Goal: Complete application form: Complete application form

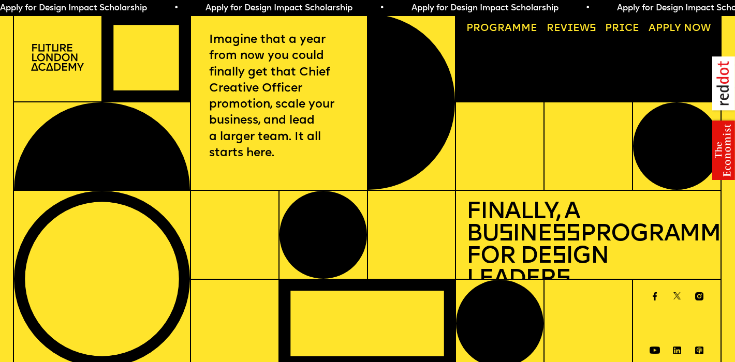
click at [624, 32] on link "Price" at bounding box center [622, 29] width 45 height 20
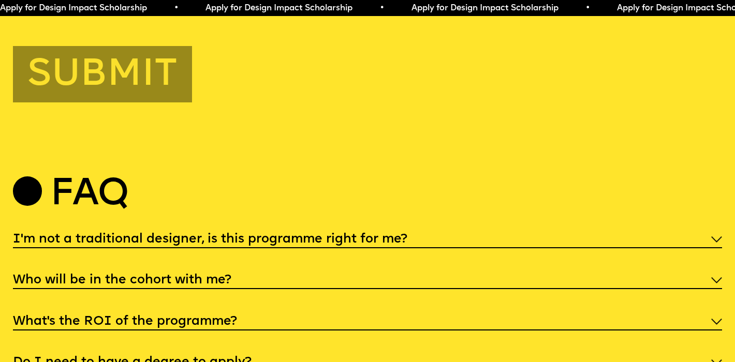
scroll to position [3740, 0]
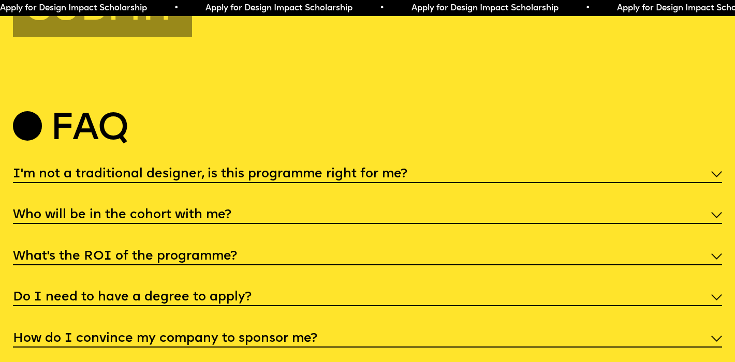
click at [638, 166] on div "I'm not a traditional designer, is this programme right for me?" at bounding box center [368, 173] width 710 height 19
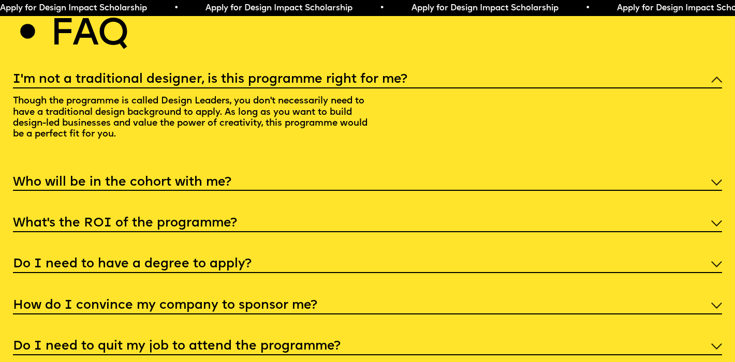
scroll to position [3837, 0]
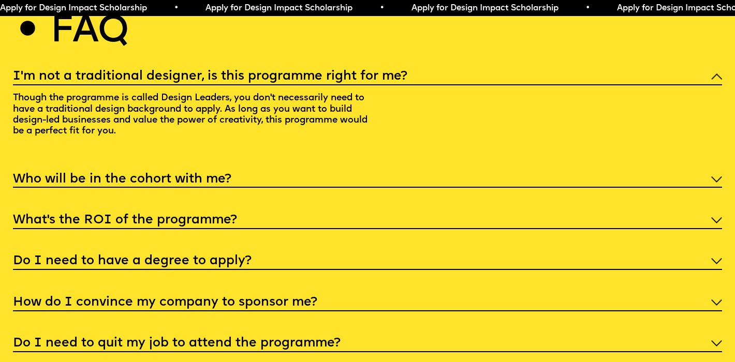
click at [638, 170] on div "Who will be in the cohort with me?" at bounding box center [368, 178] width 710 height 19
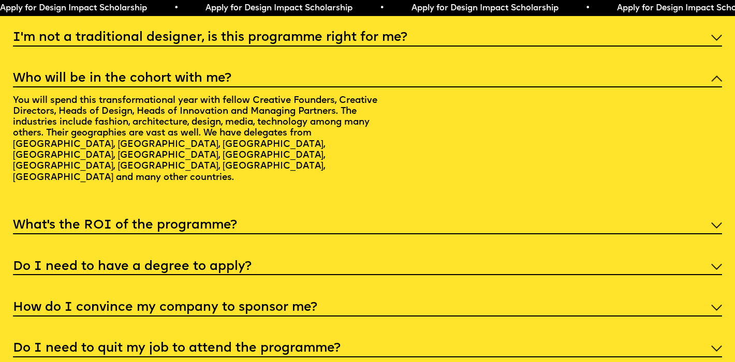
scroll to position [3879, 0]
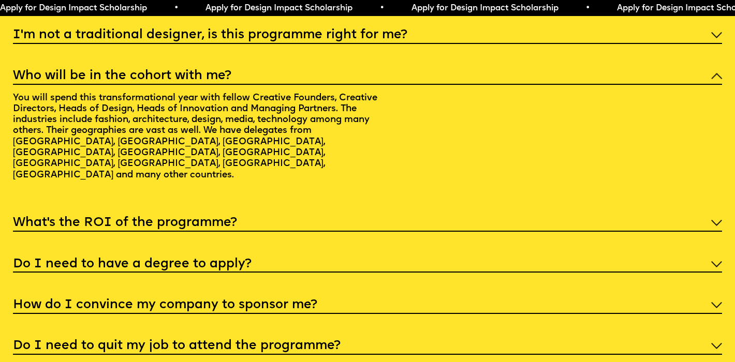
click at [638, 213] on div "What’s the ROI of the programme?" at bounding box center [368, 222] width 710 height 19
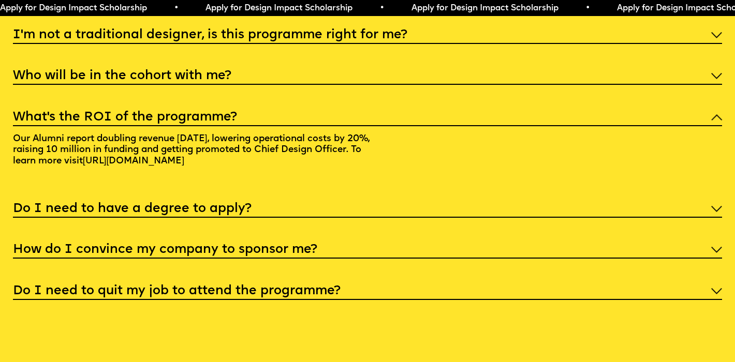
click at [636, 199] on div "Do I need to have a degree to apply?" at bounding box center [368, 208] width 710 height 19
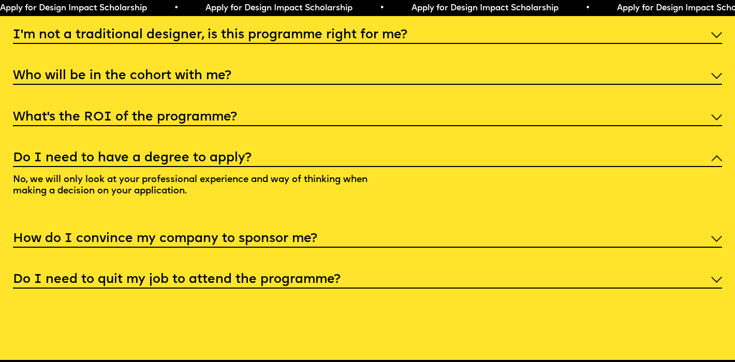
click at [631, 231] on div "How do I convince my company to sponsor me?" at bounding box center [368, 238] width 710 height 19
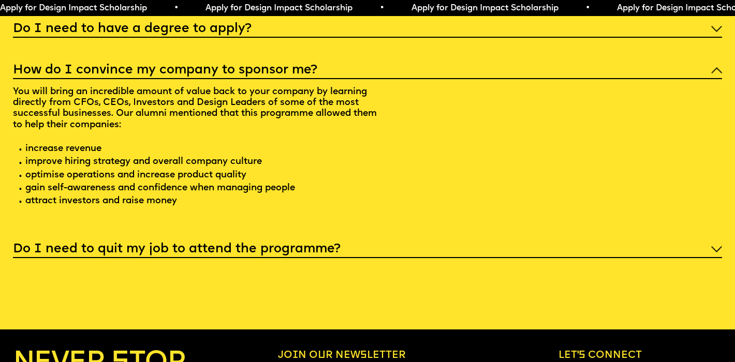
scroll to position [4019, 0]
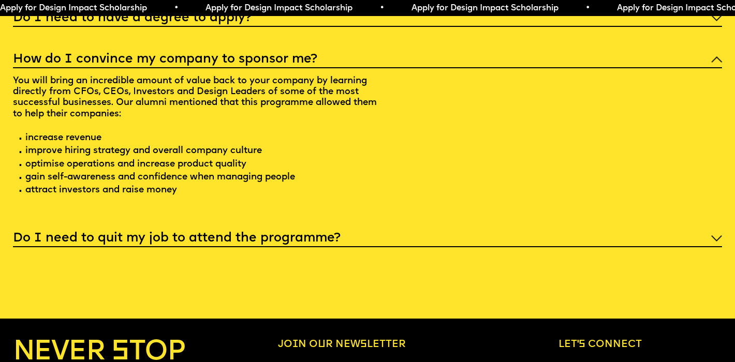
click at [558, 235] on div "Do I need to quit my job to attend the programme?" at bounding box center [368, 237] width 710 height 19
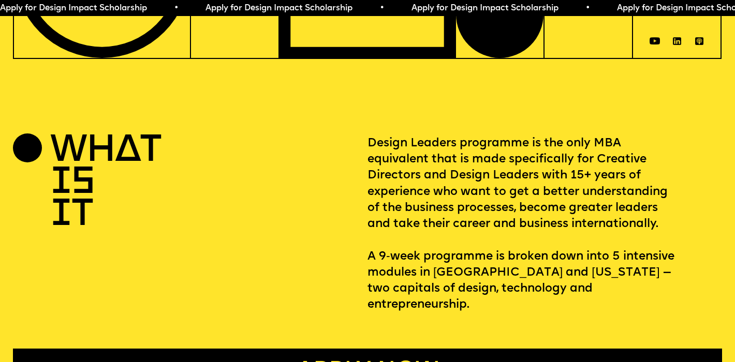
scroll to position [416, 0]
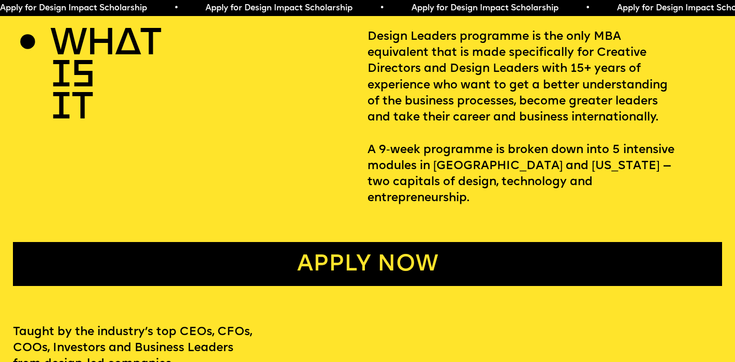
click at [451, 250] on link "Apply now" at bounding box center [368, 264] width 710 height 44
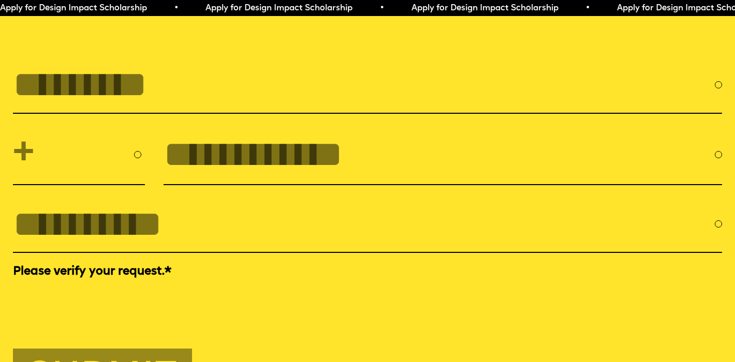
scroll to position [3374, 0]
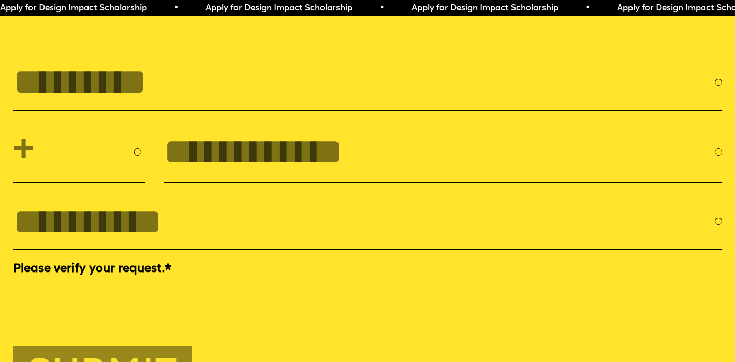
click at [206, 76] on input "FULL NAME" at bounding box center [364, 82] width 702 height 41
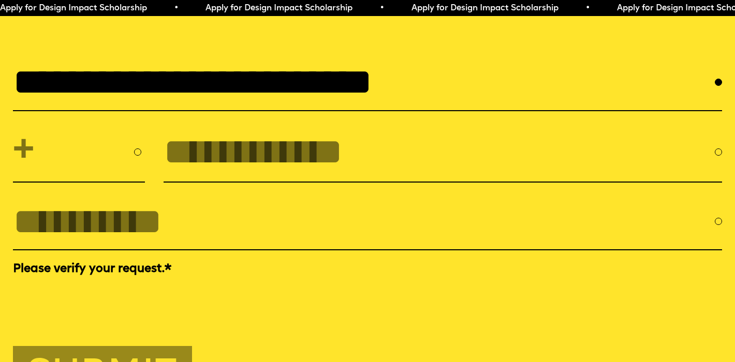
type input "**********"
click at [202, 131] on input "tel" at bounding box center [439, 151] width 551 height 41
click at [93, 131] on select "**********" at bounding box center [79, 151] width 132 height 45
select select "***"
click at [222, 139] on input "tel" at bounding box center [439, 151] width 551 height 41
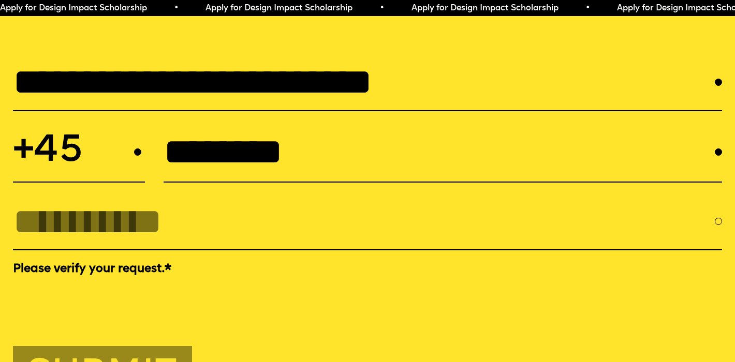
type input "********"
click at [125, 210] on input "EMAIL *" at bounding box center [364, 221] width 702 height 41
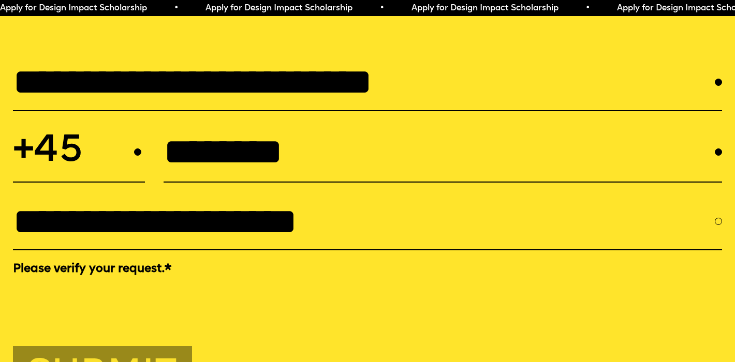
type input "**********"
click at [265, 283] on div at bounding box center [368, 300] width 710 height 40
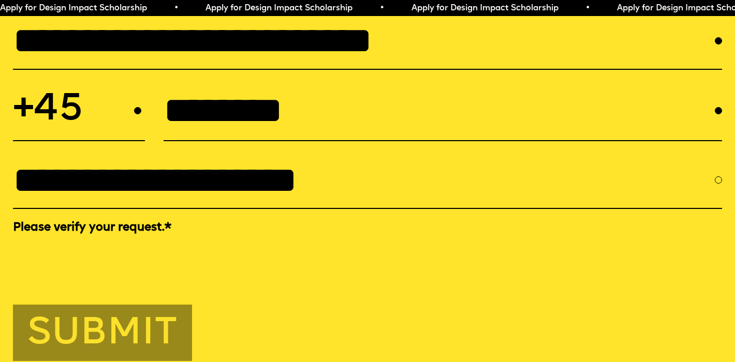
scroll to position [3455, 0]
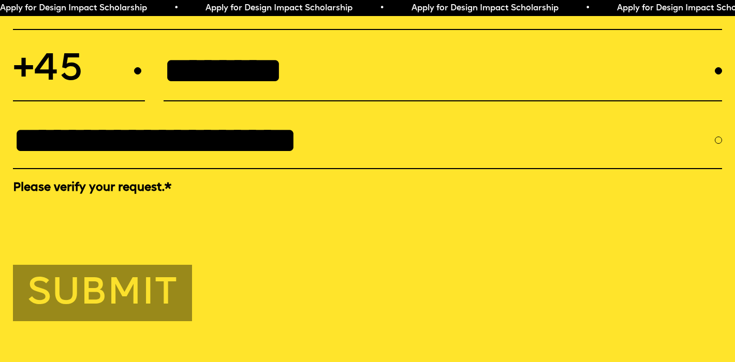
click at [149, 277] on button "Submit" at bounding box center [103, 293] width 180 height 56
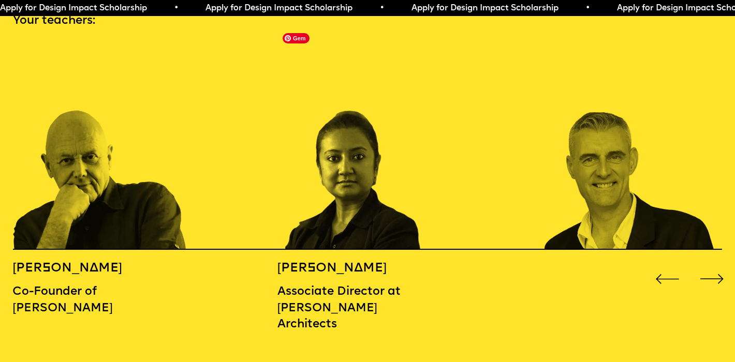
scroll to position [1126, 0]
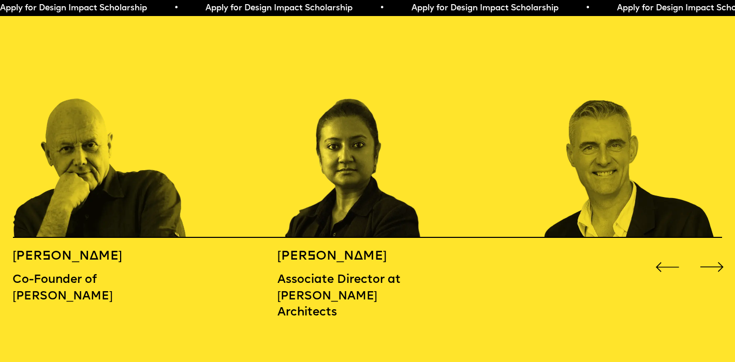
click at [717, 253] on div "Next slide" at bounding box center [711, 267] width 29 height 29
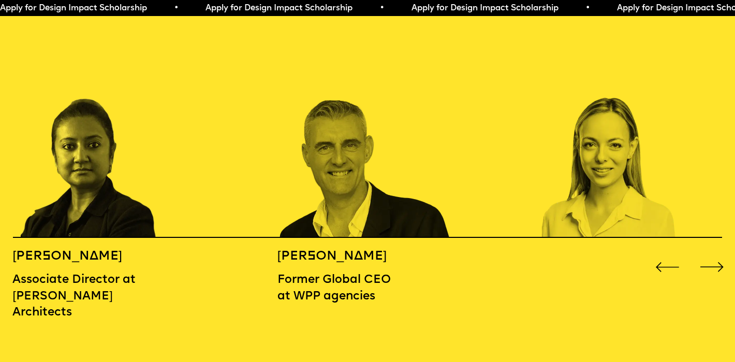
click at [717, 253] on div "Next slide" at bounding box center [711, 267] width 29 height 29
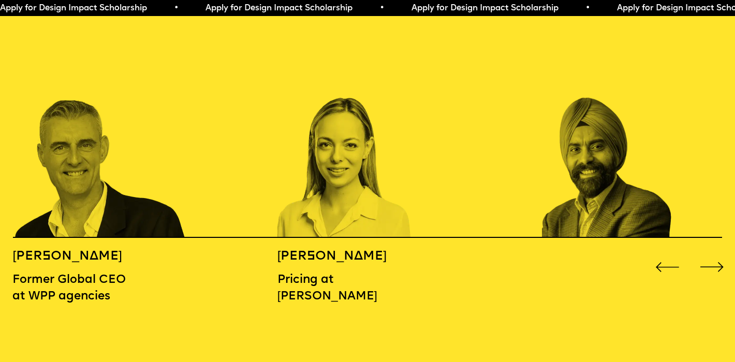
click at [717, 253] on div "Next slide" at bounding box center [711, 267] width 29 height 29
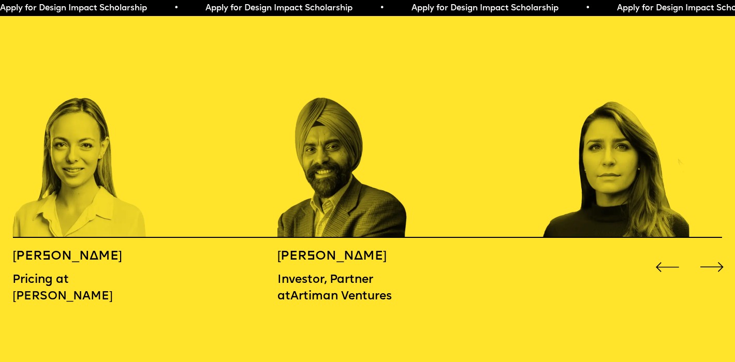
click at [717, 253] on div "Next slide" at bounding box center [711, 267] width 29 height 29
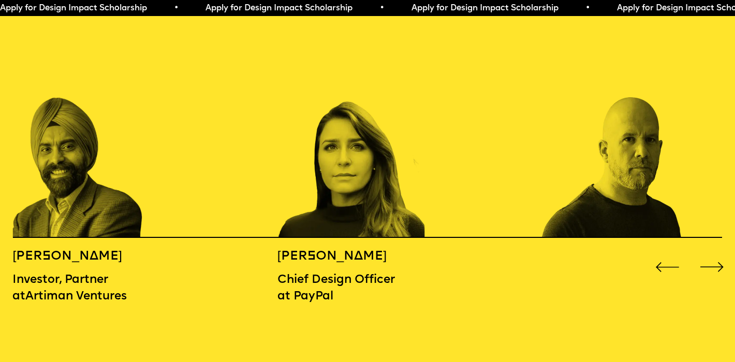
click at [717, 253] on div "Next slide" at bounding box center [711, 267] width 29 height 29
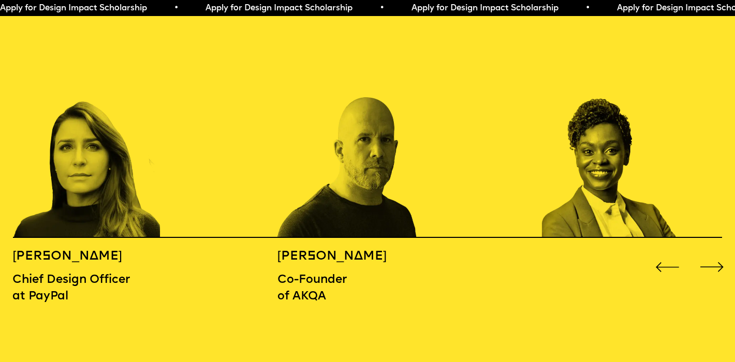
click at [717, 253] on div "Next slide" at bounding box center [711, 267] width 29 height 29
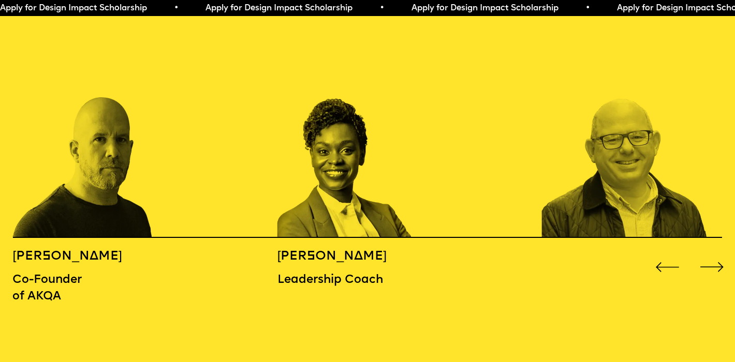
click at [717, 253] on div "Next slide" at bounding box center [711, 267] width 29 height 29
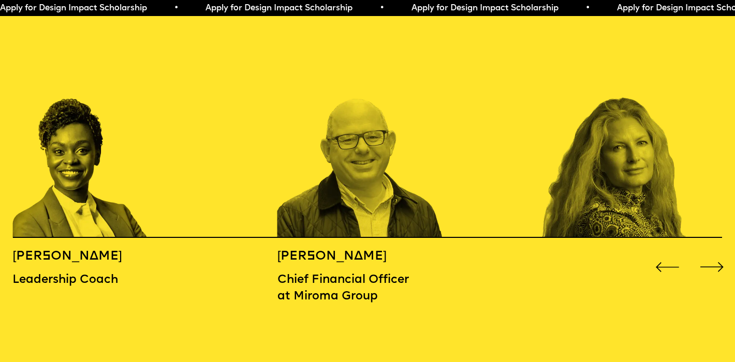
click at [717, 253] on div "Next slide" at bounding box center [711, 267] width 29 height 29
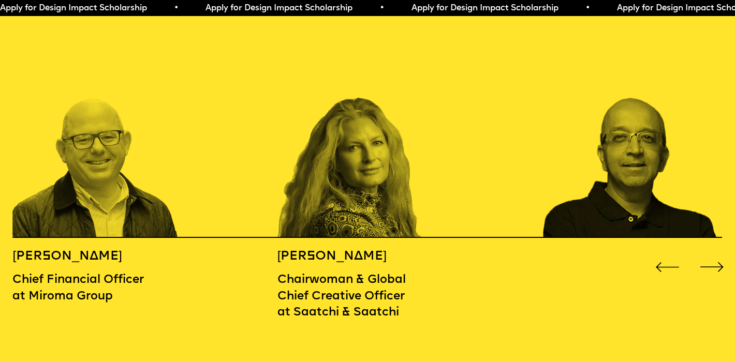
click at [717, 253] on div "Next slide" at bounding box center [711, 267] width 29 height 29
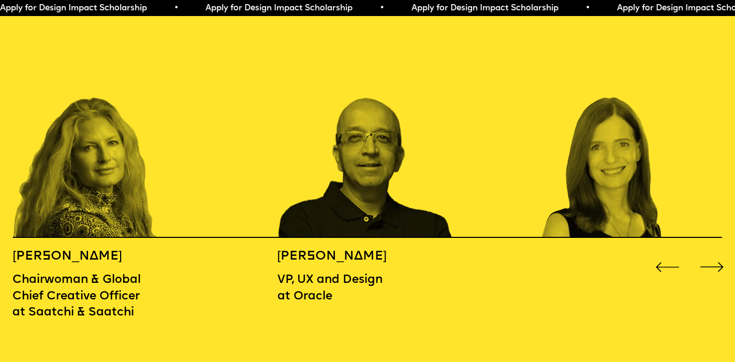
click at [719, 253] on div "Next slide" at bounding box center [711, 267] width 29 height 29
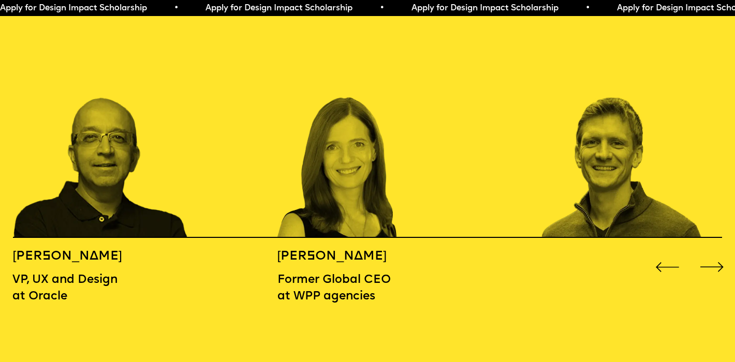
click at [719, 253] on div "Next slide" at bounding box center [711, 267] width 29 height 29
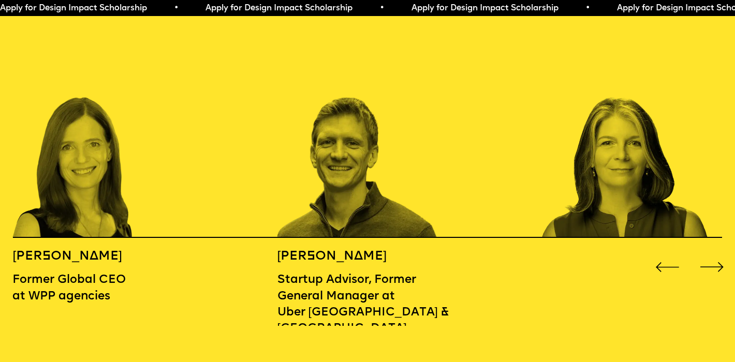
click at [719, 253] on div "Next slide" at bounding box center [711, 267] width 29 height 29
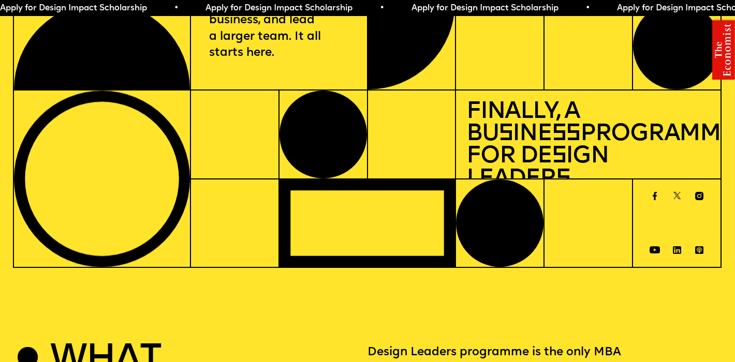
scroll to position [0, 0]
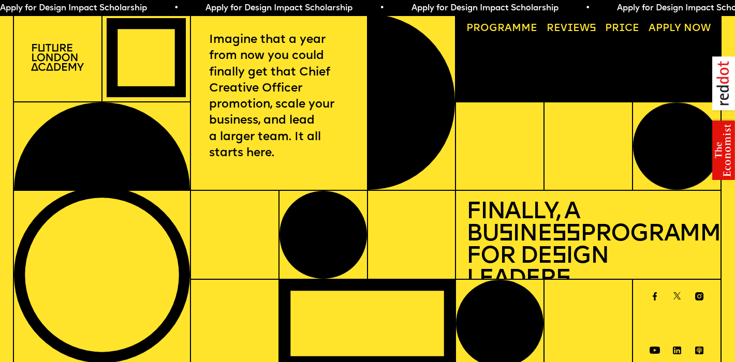
click at [595, 11] on span "Apply for Design Impact Scholarship • Apply for Design Impact Scholarship • App…" at bounding box center [514, 8] width 1028 height 8
